Goal: Register for event/course

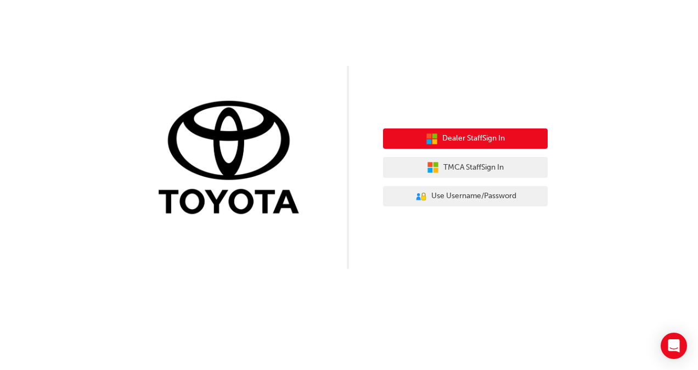
click at [437, 136] on button "Dealer Staff Sign In" at bounding box center [465, 138] width 165 height 21
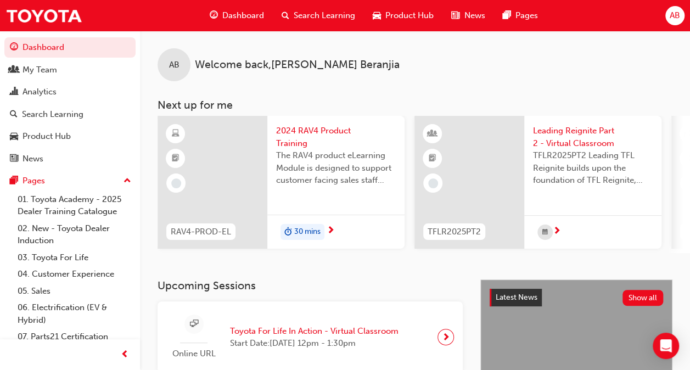
click at [387, 341] on span "Start Date: [DATE] 12pm - 1:30pm" at bounding box center [314, 343] width 168 height 13
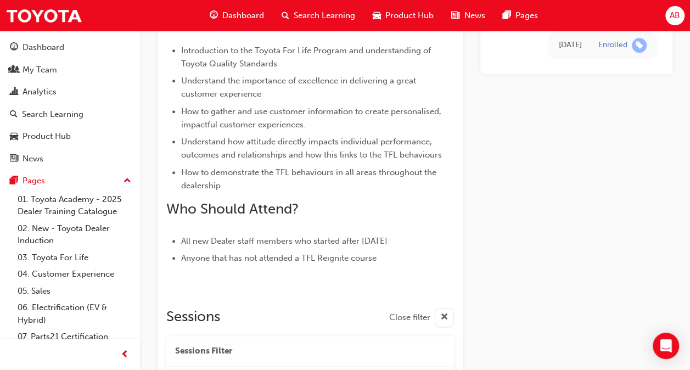
scroll to position [1123, 0]
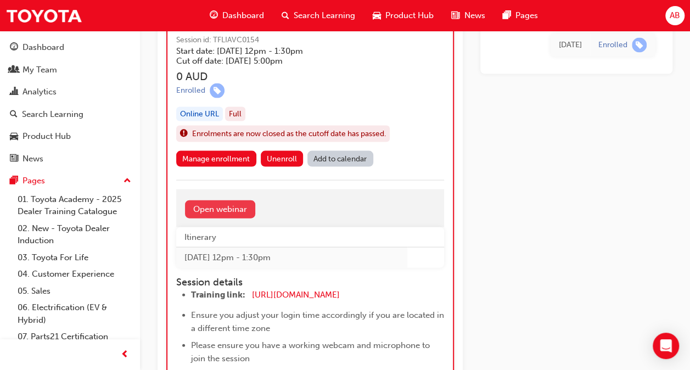
click at [236, 200] on link "Open webinar" at bounding box center [220, 209] width 70 height 18
